Goal: Book appointment/travel/reservation

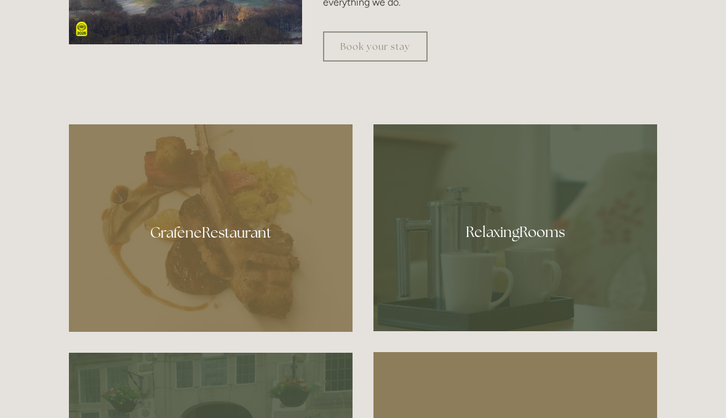
scroll to position [750, 0]
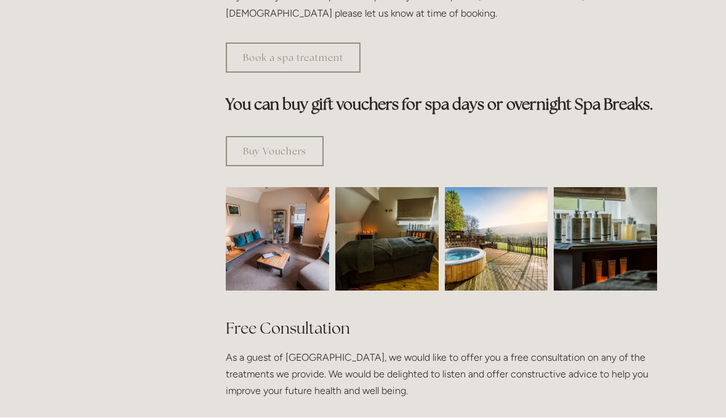
scroll to position [698, 0]
click at [285, 236] on img at bounding box center [277, 238] width 155 height 103
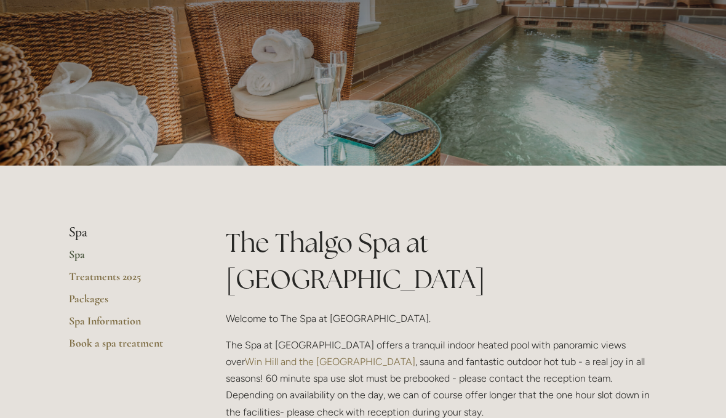
scroll to position [0, 0]
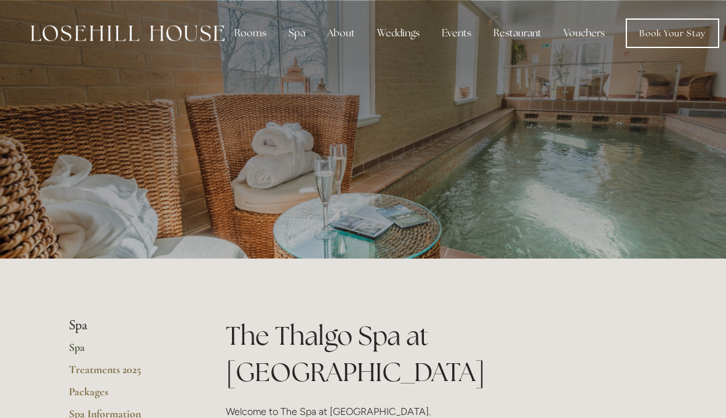
click at [248, 28] on div "Rooms" at bounding box center [250, 33] width 52 height 25
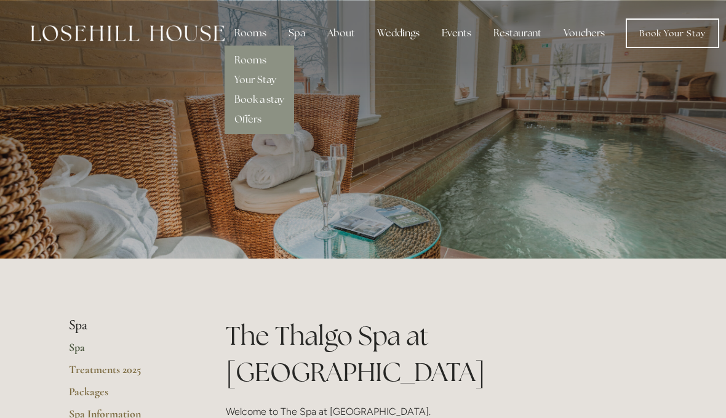
click at [260, 63] on link "Rooms" at bounding box center [250, 60] width 32 height 13
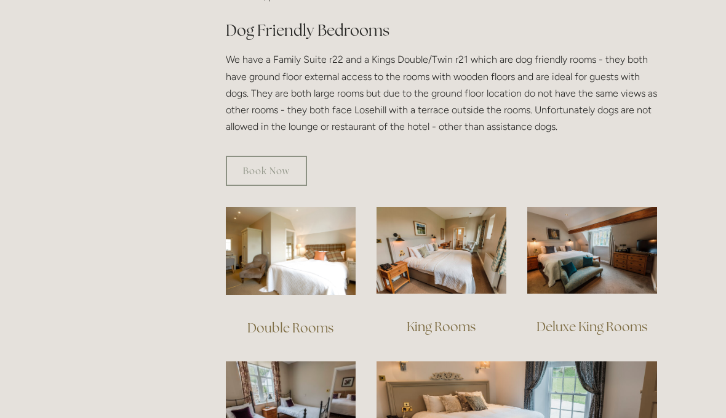
scroll to position [697, 0]
click at [440, 318] on link "King Rooms" at bounding box center [441, 326] width 69 height 17
